Goal: Information Seeking & Learning: Check status

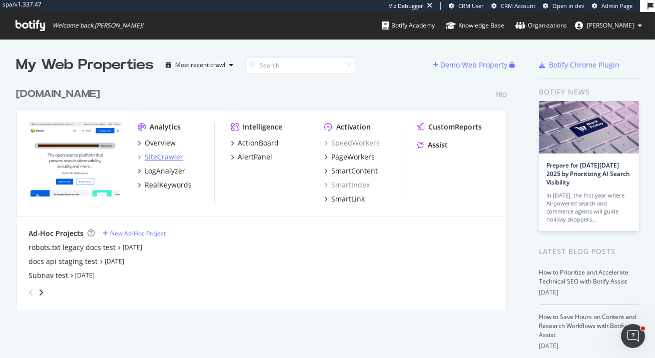
click at [157, 158] on div "SiteCrawler" at bounding box center [164, 157] width 39 height 10
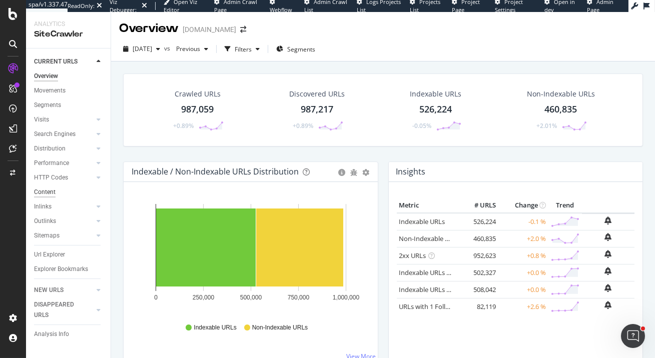
click at [42, 192] on div "Content" at bounding box center [45, 192] width 22 height 11
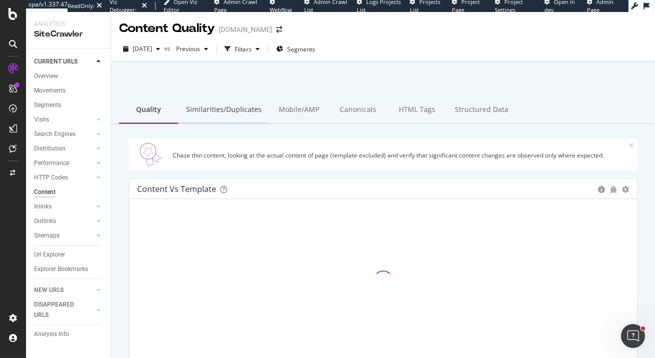
click at [246, 112] on div "Similarities/Duplicates" at bounding box center [224, 111] width 92 height 28
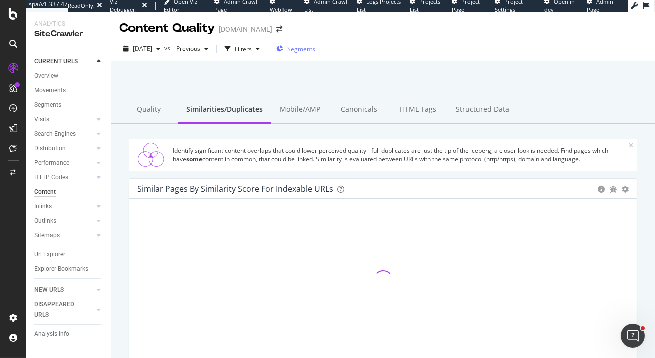
click at [307, 47] on div "Segments" at bounding box center [295, 49] width 39 height 9
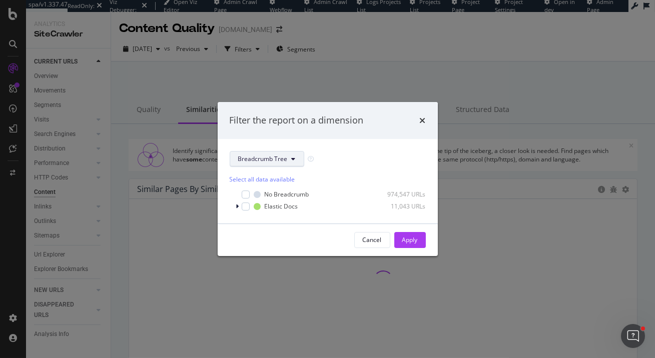
click at [280, 157] on span "Breadcrumb Tree" at bounding box center [263, 159] width 50 height 9
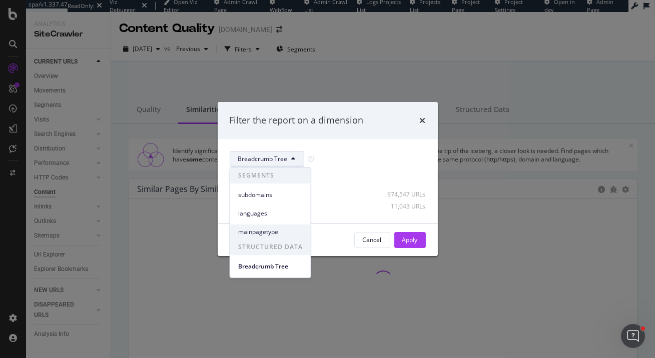
click at [268, 229] on span "mainpagetype" at bounding box center [270, 232] width 65 height 9
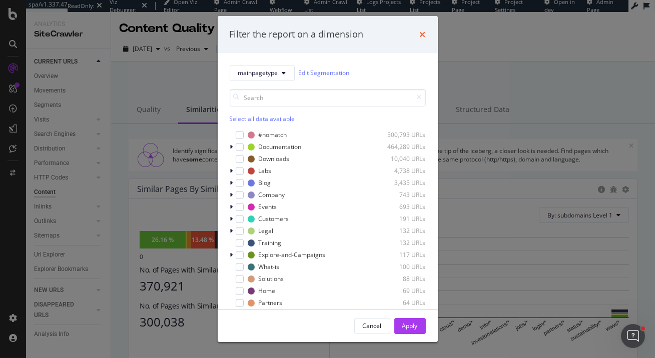
click at [421, 33] on icon "times" at bounding box center [423, 35] width 6 height 8
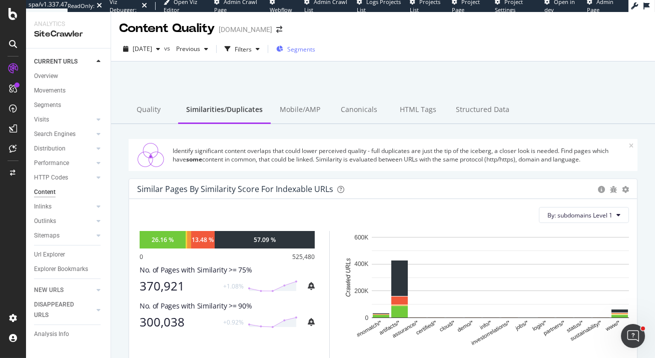
click at [309, 50] on span "Segments" at bounding box center [301, 49] width 28 height 9
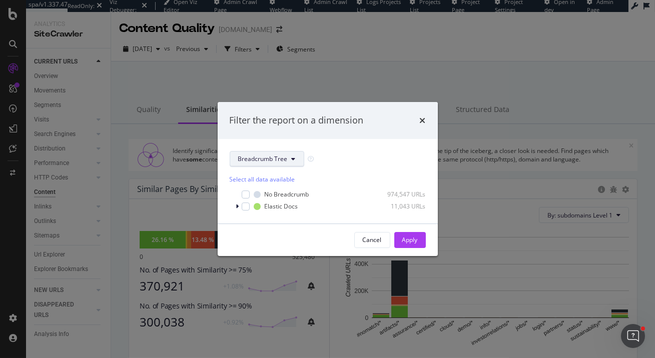
click at [260, 164] on button "Breadcrumb Tree" at bounding box center [267, 159] width 75 height 16
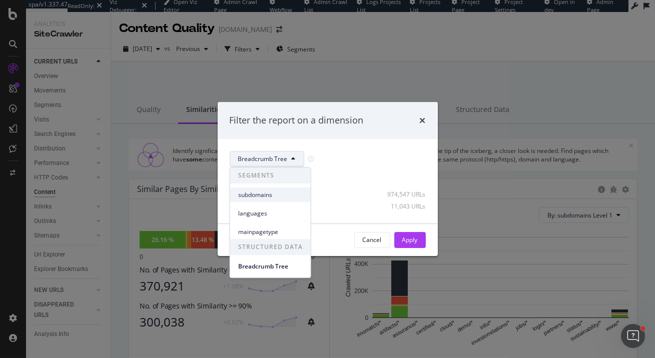
click at [260, 190] on div "subdomains" at bounding box center [270, 195] width 81 height 15
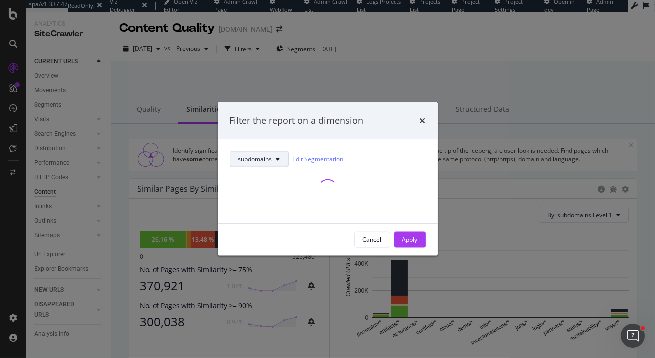
click at [258, 160] on span "subdomains" at bounding box center [255, 159] width 34 height 9
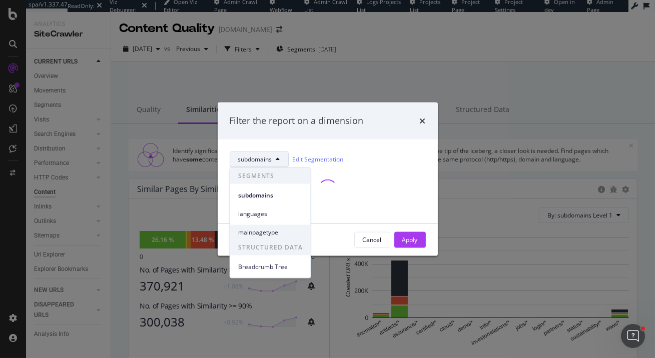
click at [259, 230] on span "mainpagetype" at bounding box center [270, 232] width 65 height 9
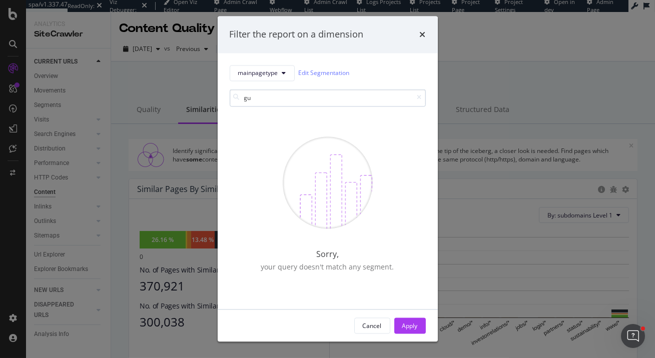
type input "g"
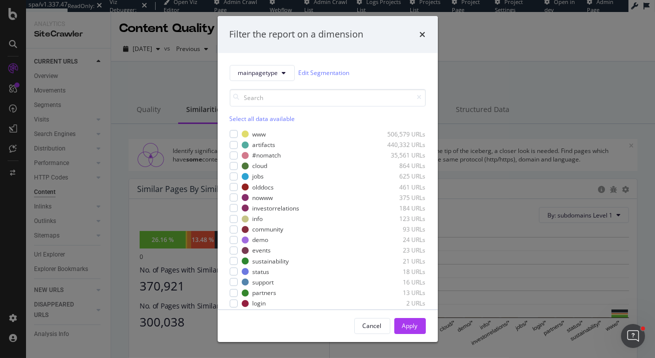
click at [428, 28] on div "Filter the report on a dimension" at bounding box center [328, 34] width 220 height 37
click at [427, 35] on div "Filter the report on a dimension" at bounding box center [328, 34] width 220 height 37
click at [420, 35] on icon "times" at bounding box center [423, 35] width 6 height 8
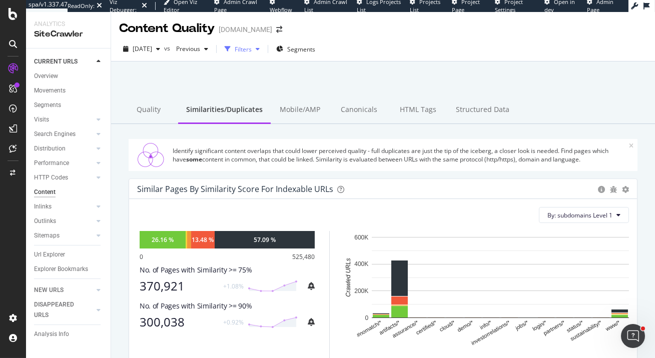
click at [252, 51] on div "Filters" at bounding box center [243, 49] width 17 height 9
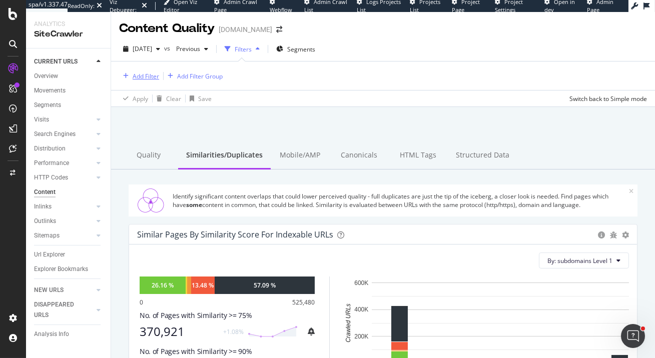
click at [144, 74] on div "Add Filter" at bounding box center [146, 76] width 27 height 9
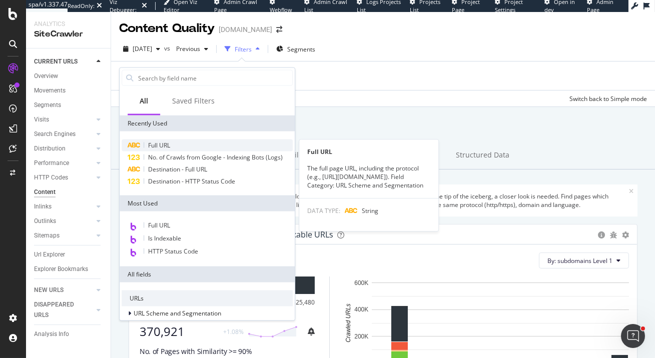
click at [169, 146] on span "Full URL" at bounding box center [159, 145] width 22 height 9
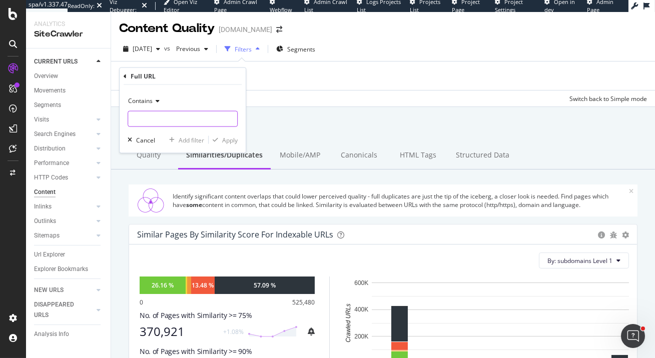
click at [168, 117] on input "text" at bounding box center [182, 119] width 109 height 16
type input "/guide/"
click at [230, 140] on div "Apply" at bounding box center [230, 140] width 16 height 9
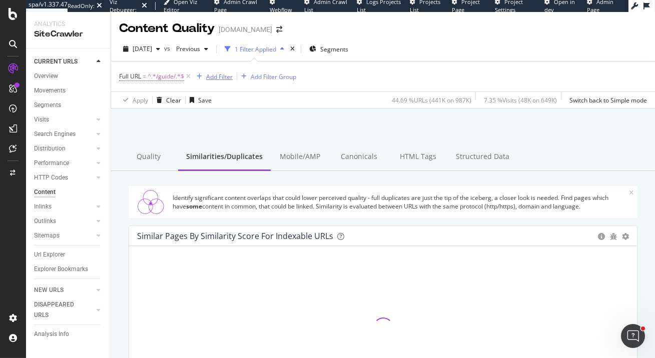
click at [217, 75] on div "Add Filter" at bounding box center [219, 77] width 27 height 9
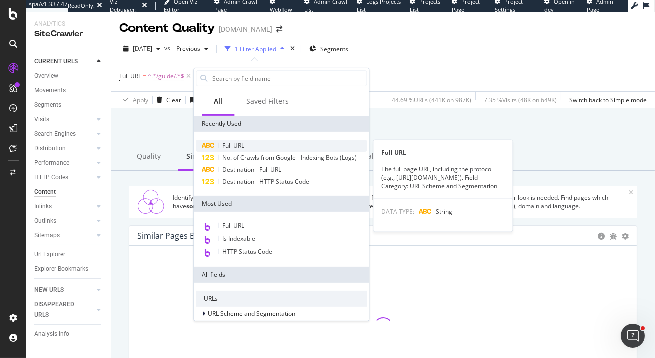
click at [228, 142] on span "Full URL" at bounding box center [233, 146] width 22 height 9
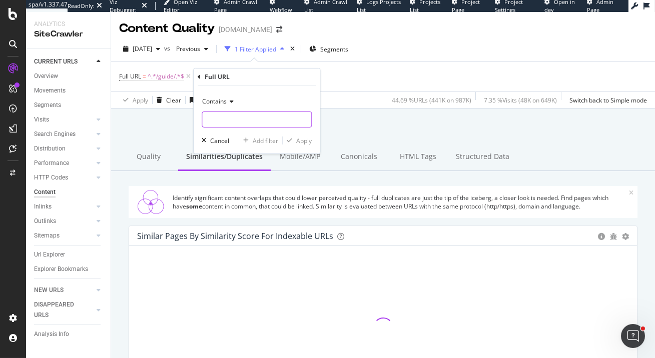
click at [228, 124] on input "text" at bounding box center [256, 120] width 109 height 16
type input "/docs/"
click at [308, 146] on div "Contains /docs/ Cancel Add filter Apply" at bounding box center [257, 120] width 126 height 68
click at [307, 141] on div "Apply" at bounding box center [304, 140] width 16 height 9
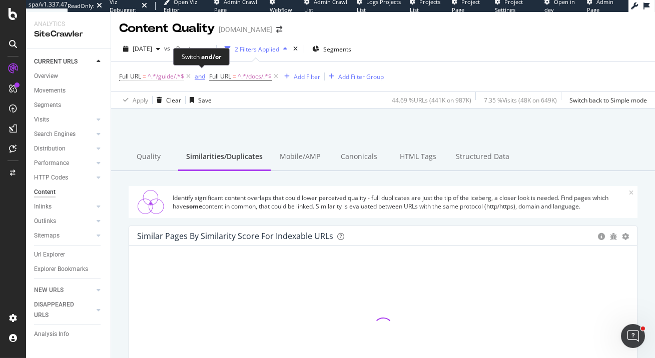
click at [202, 77] on div "and" at bounding box center [200, 76] width 11 height 9
click at [307, 76] on div "Add Filter" at bounding box center [302, 77] width 27 height 9
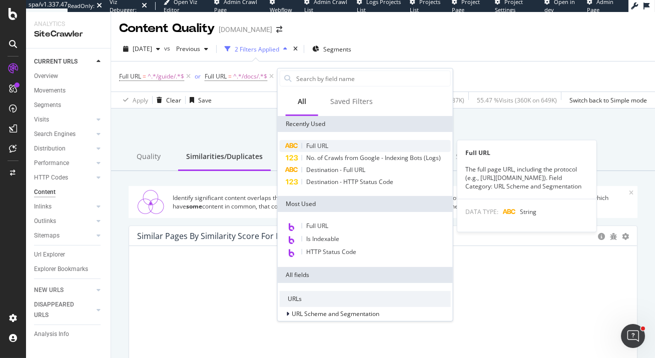
click at [322, 150] on span "Full URL" at bounding box center [317, 146] width 22 height 9
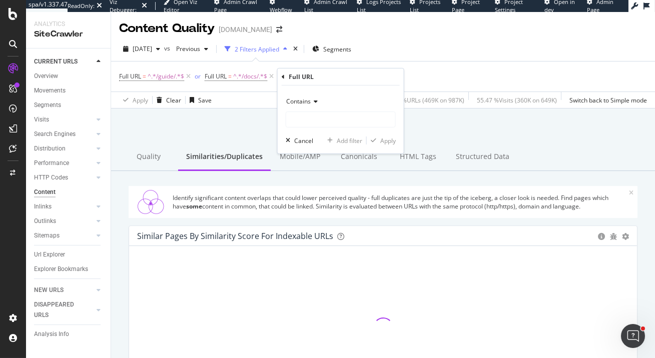
click at [301, 102] on span "Contains" at bounding box center [298, 101] width 25 height 9
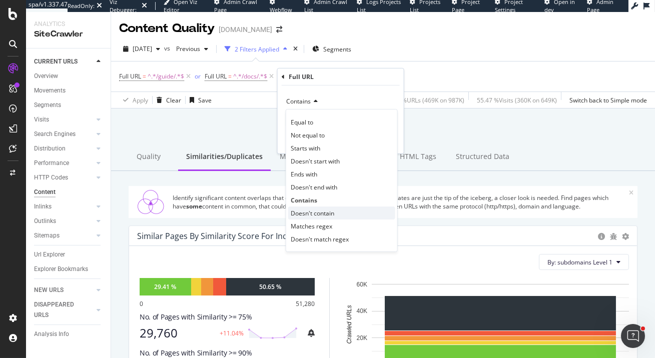
click at [328, 212] on span "Doesn't contain" at bounding box center [313, 213] width 44 height 9
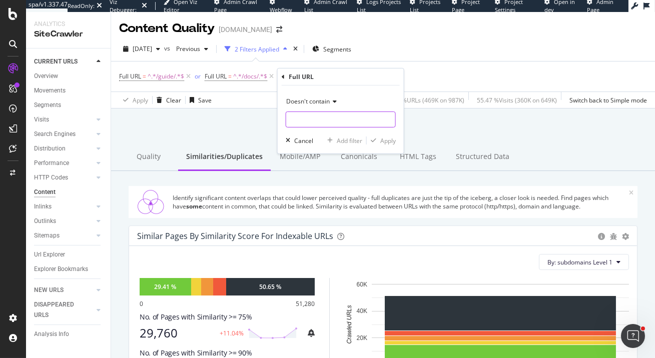
click at [325, 119] on input "text" at bounding box center [340, 120] width 109 height 16
type input "/api/"
click at [386, 143] on div "Apply" at bounding box center [388, 140] width 16 height 9
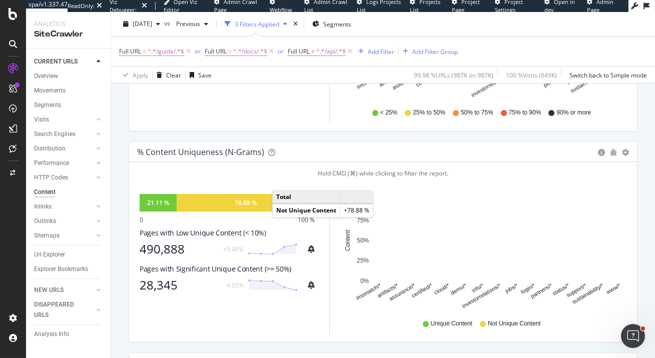
scroll to position [167, 0]
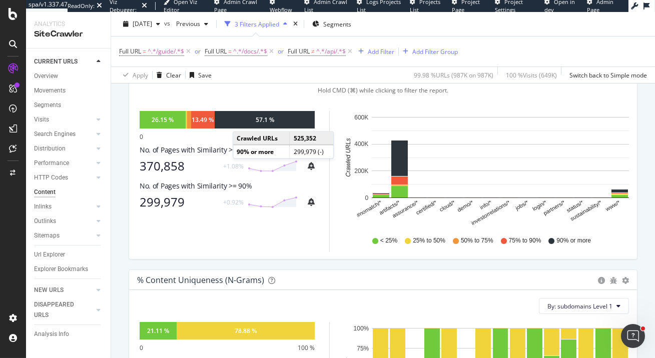
click at [243, 122] on div "57.1 %" at bounding box center [265, 120] width 100 height 18
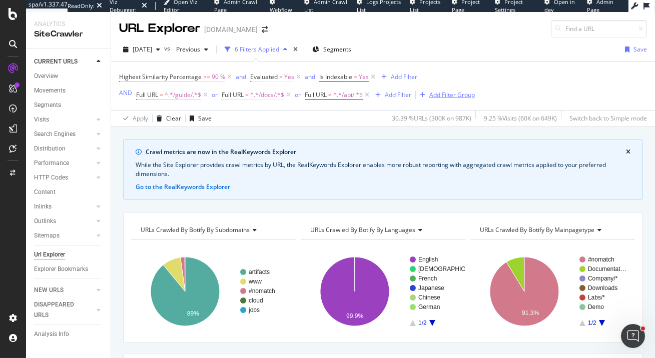
click at [464, 93] on div "Add Filter Group" at bounding box center [452, 95] width 46 height 9
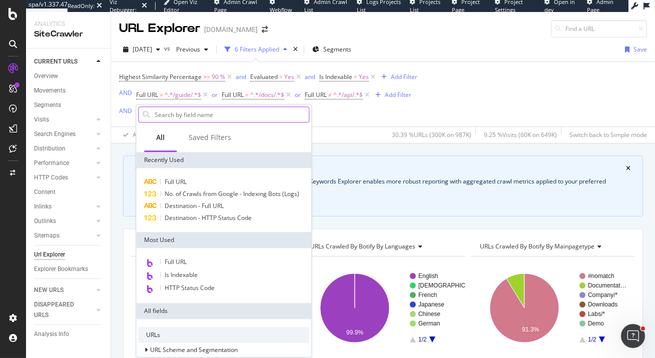
click at [187, 115] on input "text" at bounding box center [231, 114] width 155 height 15
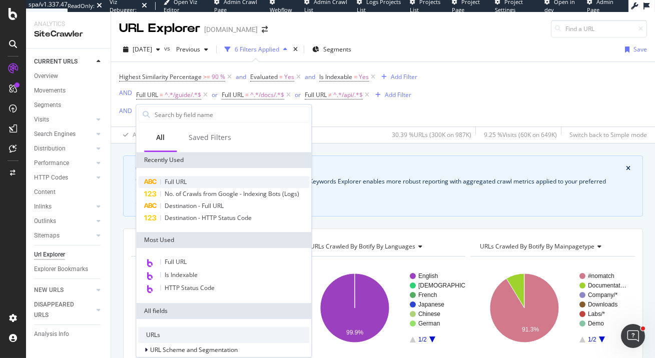
click at [176, 181] on span "Full URL" at bounding box center [176, 182] width 22 height 9
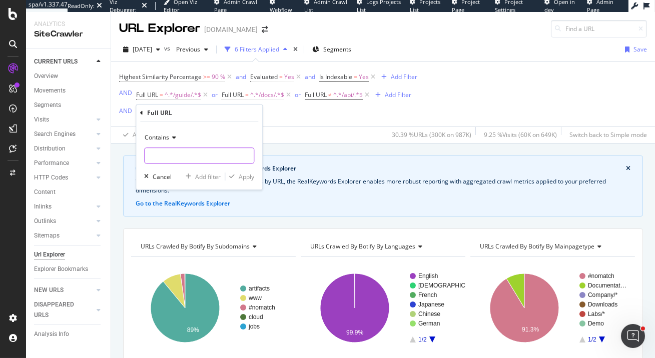
click at [189, 157] on input "text" at bounding box center [199, 156] width 109 height 16
click at [161, 136] on span "Contains" at bounding box center [157, 137] width 25 height 9
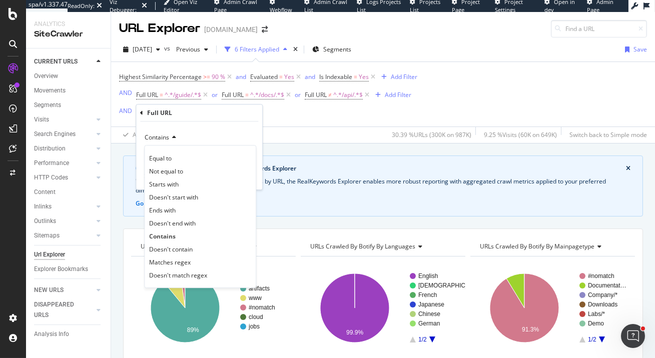
click at [217, 136] on div "Contains" at bounding box center [199, 138] width 110 height 16
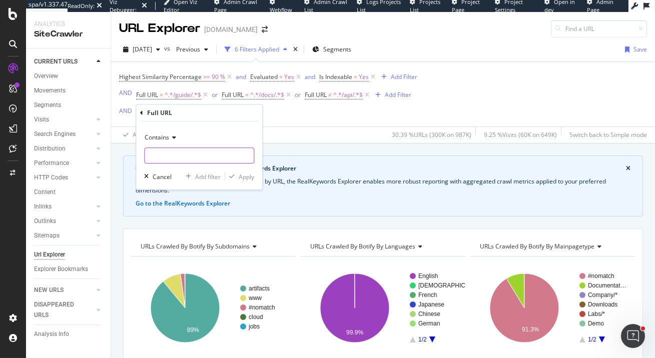
click at [183, 154] on input "text" at bounding box center [199, 156] width 109 height 16
click at [185, 153] on input "text" at bounding box center [199, 156] width 109 height 16
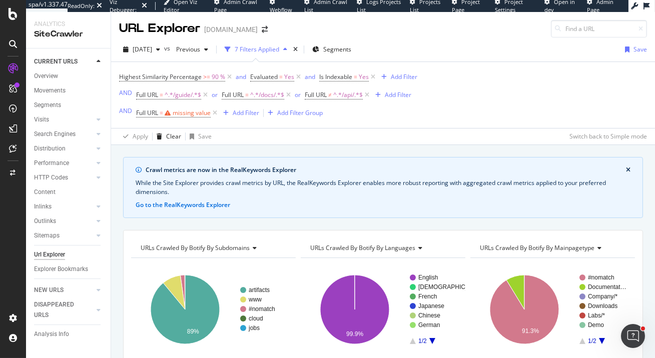
click at [382, 123] on div "Highest Similarity Percentage >= 90 % and Evaluated = Yes and Is Indexable = Ye…" at bounding box center [383, 95] width 528 height 66
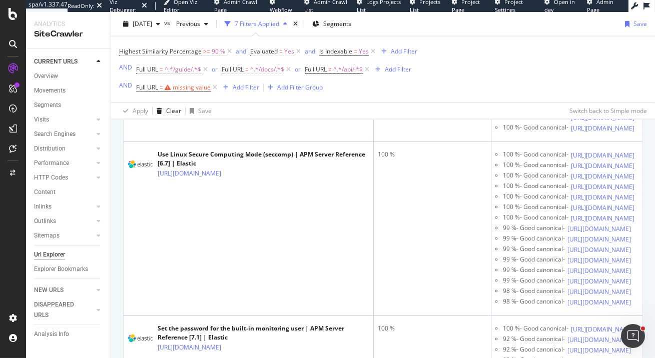
scroll to position [3262, 0]
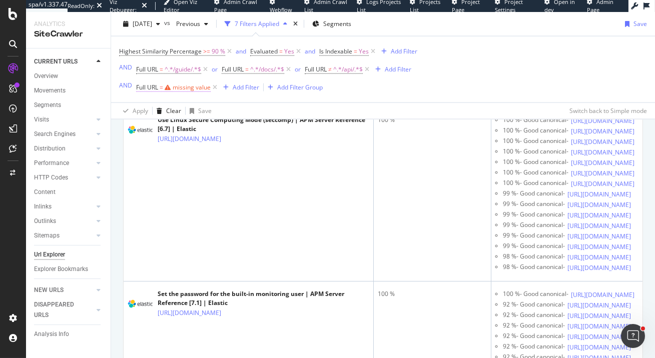
click at [184, 85] on div "missing value" at bounding box center [192, 87] width 38 height 9
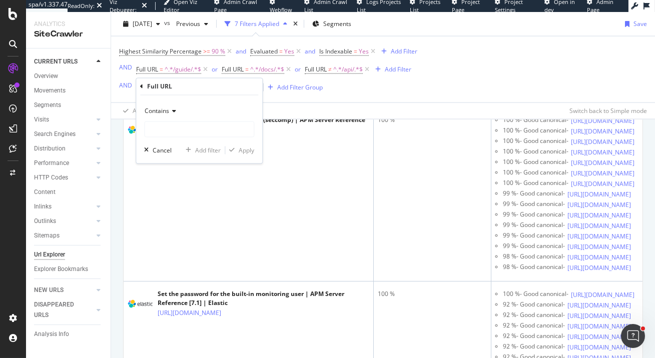
click at [169, 108] on span "Contains" at bounding box center [157, 111] width 25 height 9
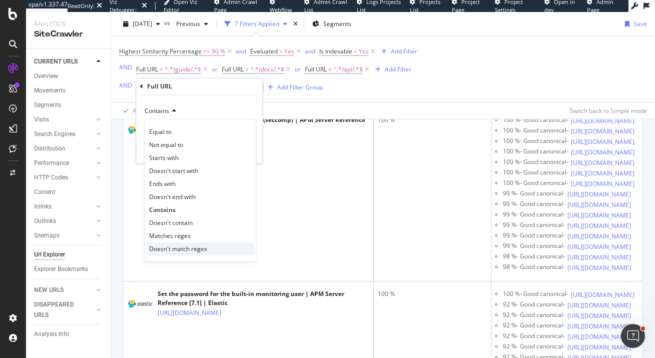
click at [220, 248] on div "Doesn't match regex" at bounding box center [200, 249] width 107 height 13
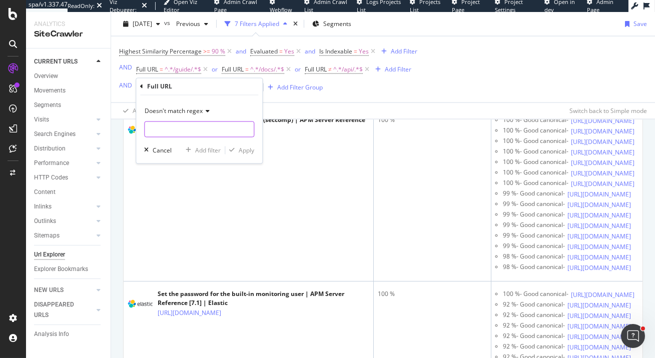
click at [216, 134] on input "text" at bounding box center [199, 130] width 109 height 16
click at [188, 109] on span "Doesn't match regex" at bounding box center [174, 111] width 58 height 9
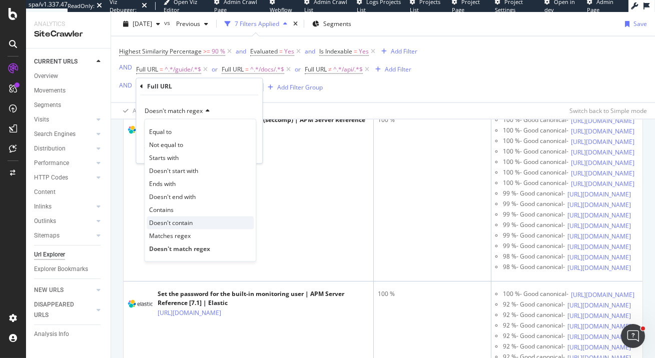
click at [174, 226] on span "Doesn't contain" at bounding box center [171, 223] width 44 height 9
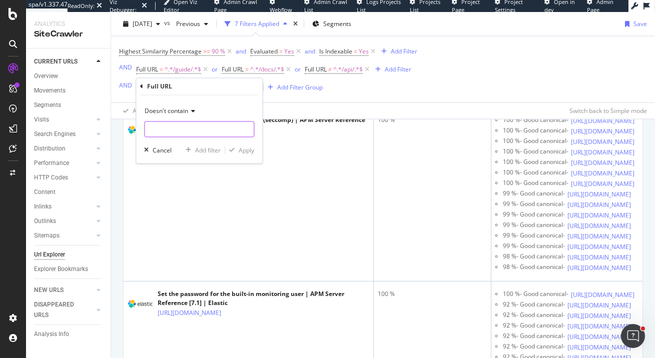
click at [181, 129] on input "text" at bounding box center [199, 130] width 109 height 16
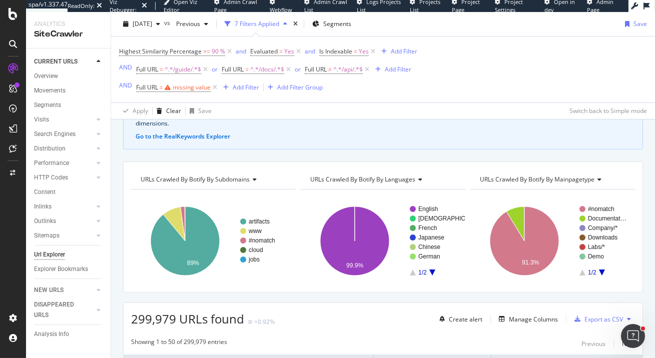
scroll to position [70, 0]
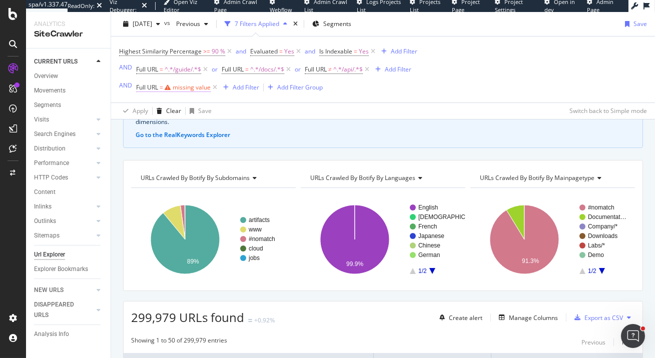
click at [180, 88] on div "missing value" at bounding box center [192, 87] width 38 height 9
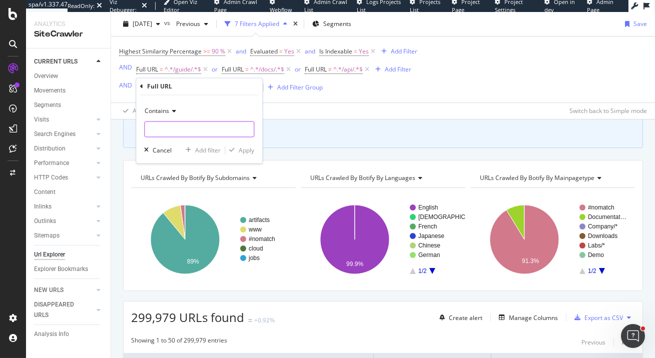
click at [170, 128] on input "text" at bounding box center [199, 130] width 109 height 16
type input "7.0"
click at [240, 154] on div "Apply" at bounding box center [247, 150] width 16 height 9
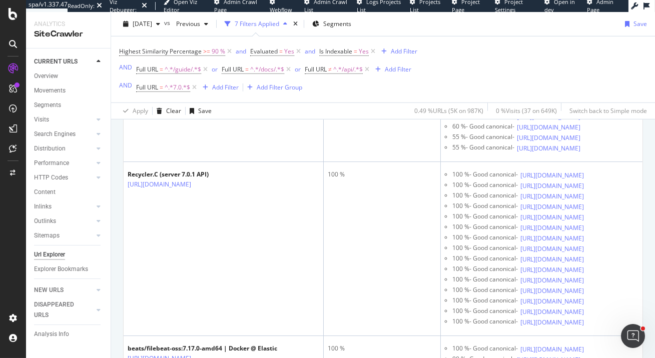
scroll to position [1513, 0]
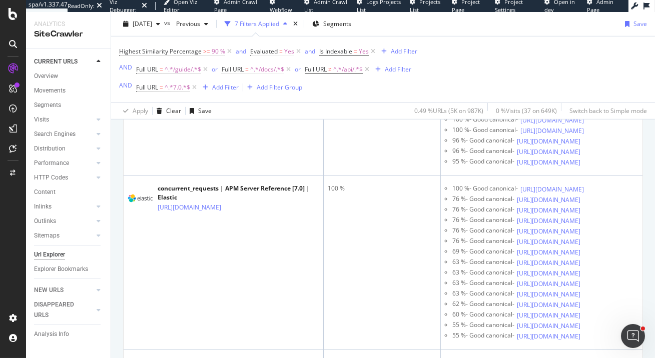
scroll to position [1354, 0]
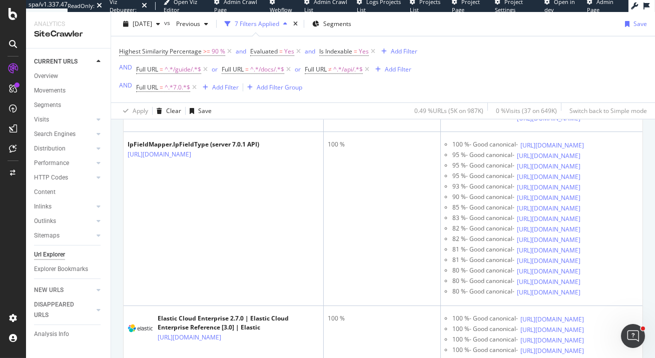
scroll to position [0, 48]
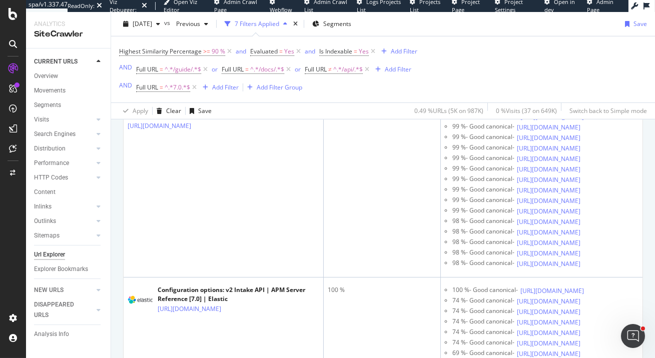
scroll to position [1691, 0]
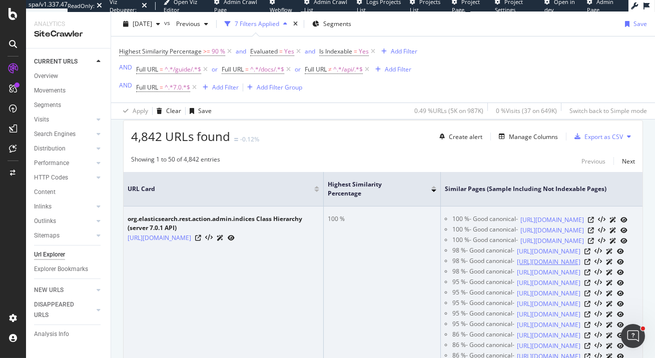
scroll to position [223, 0]
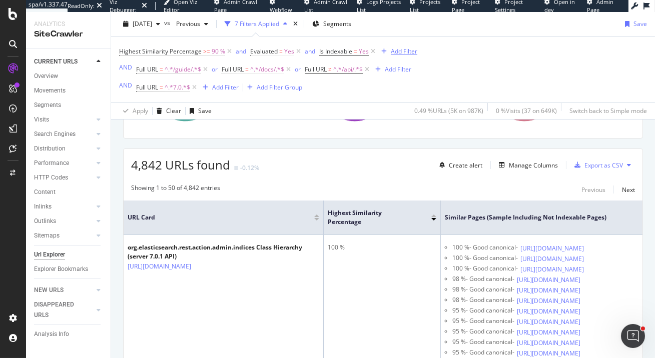
click at [400, 51] on div "Add Filter" at bounding box center [404, 51] width 27 height 9
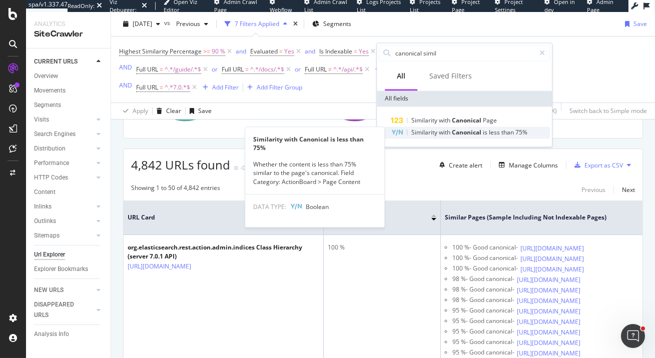
type input "canonical simil"
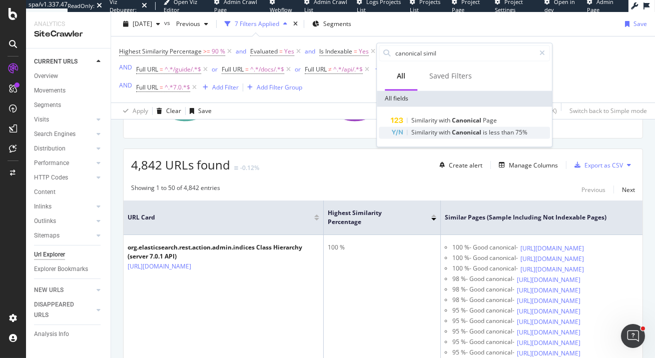
click at [441, 135] on span "with" at bounding box center [445, 132] width 13 height 9
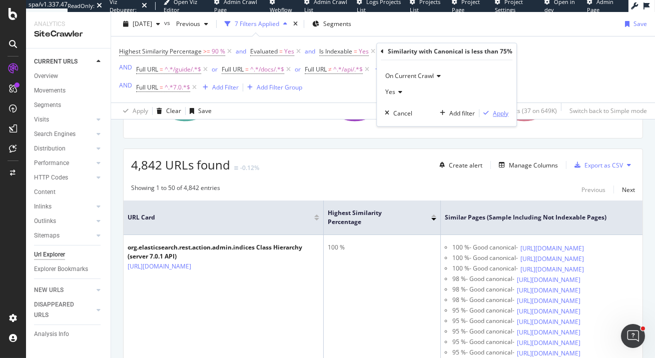
click at [501, 114] on div "Apply" at bounding box center [501, 113] width 16 height 9
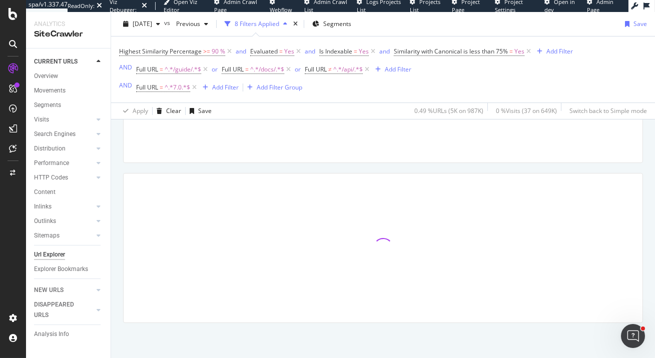
scroll to position [198, 0]
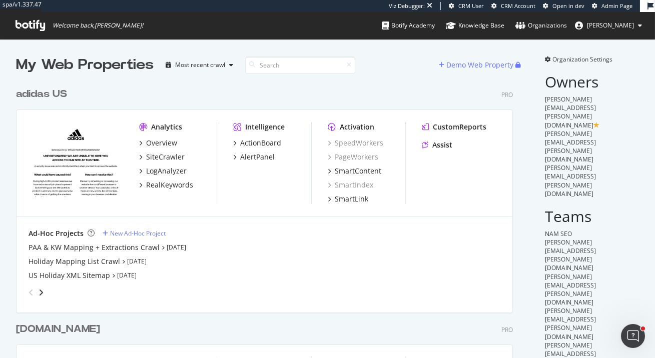
click at [50, 94] on div "adidas US" at bounding box center [41, 94] width 51 height 15
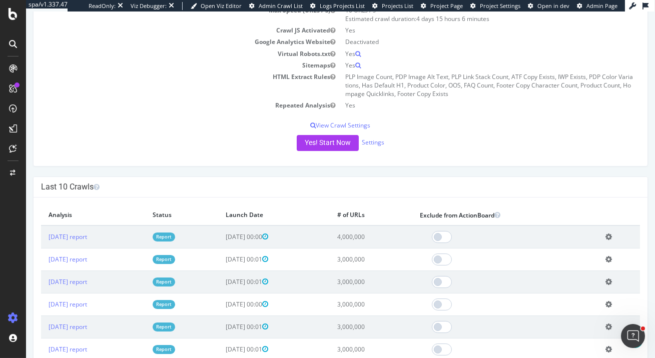
scroll to position [190, 0]
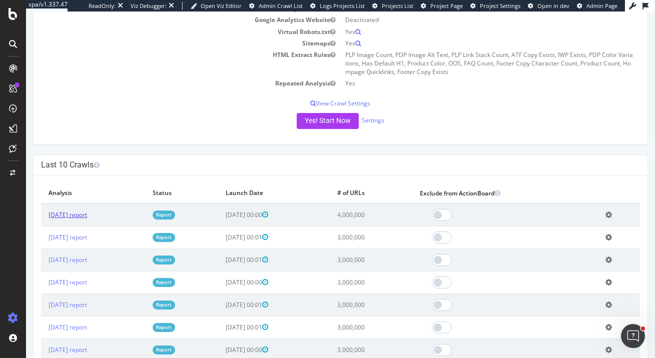
click at [87, 215] on link "[DATE] report" at bounding box center [68, 215] width 39 height 9
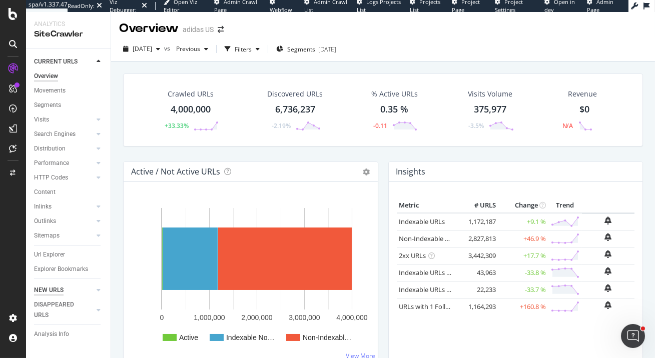
click at [52, 294] on div "NEW URLS" at bounding box center [49, 290] width 30 height 11
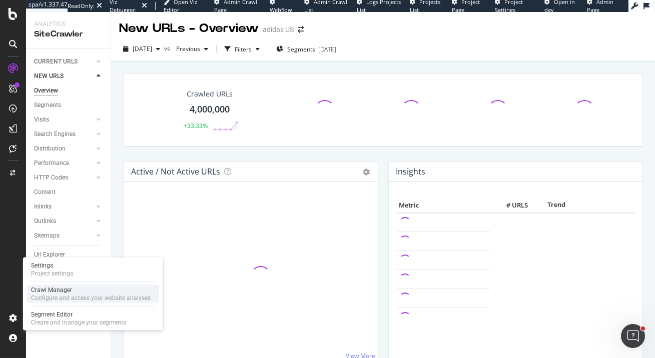
click at [66, 291] on div "Crawl Manager" at bounding box center [91, 290] width 120 height 8
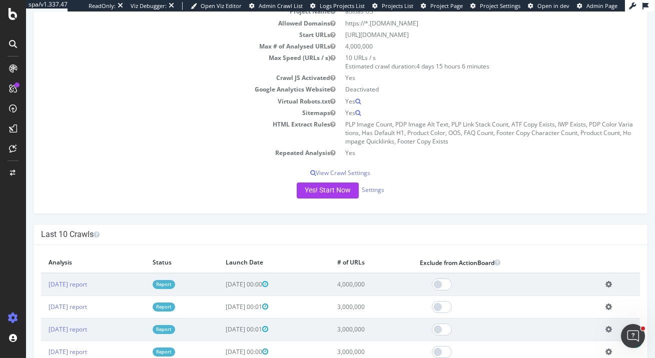
scroll to position [145, 0]
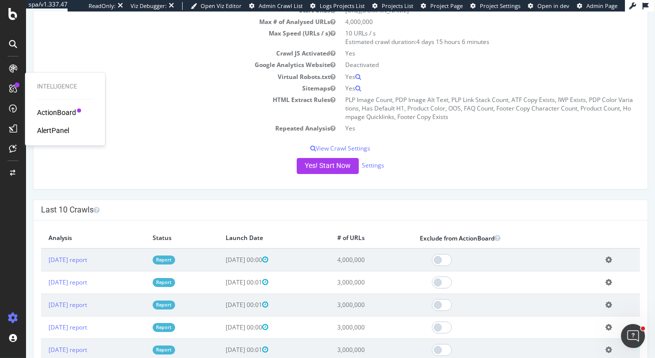
click at [47, 133] on div "AlertPanel" at bounding box center [53, 131] width 32 height 10
